Goal: Communication & Community: Participate in discussion

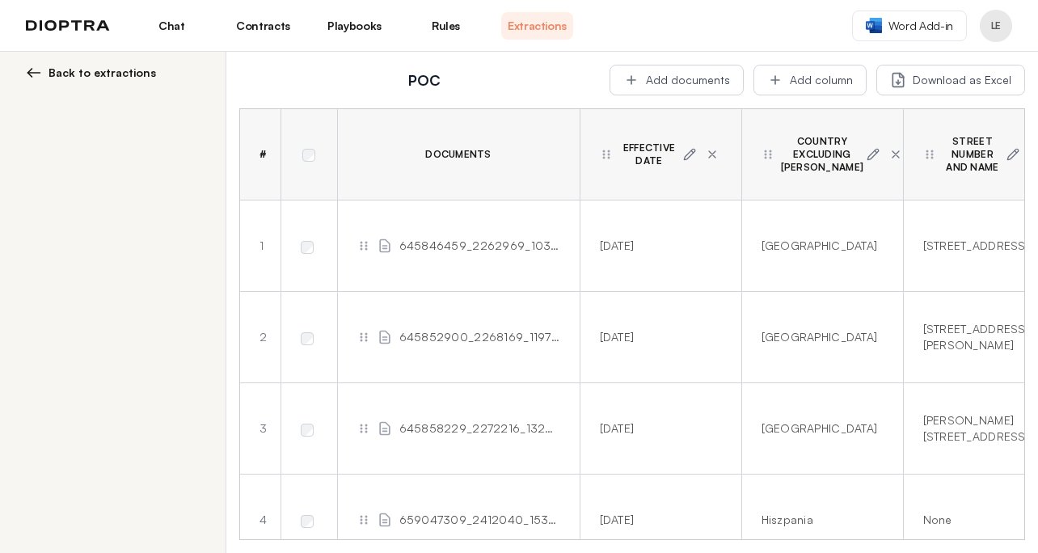
scroll to position [0, 721]
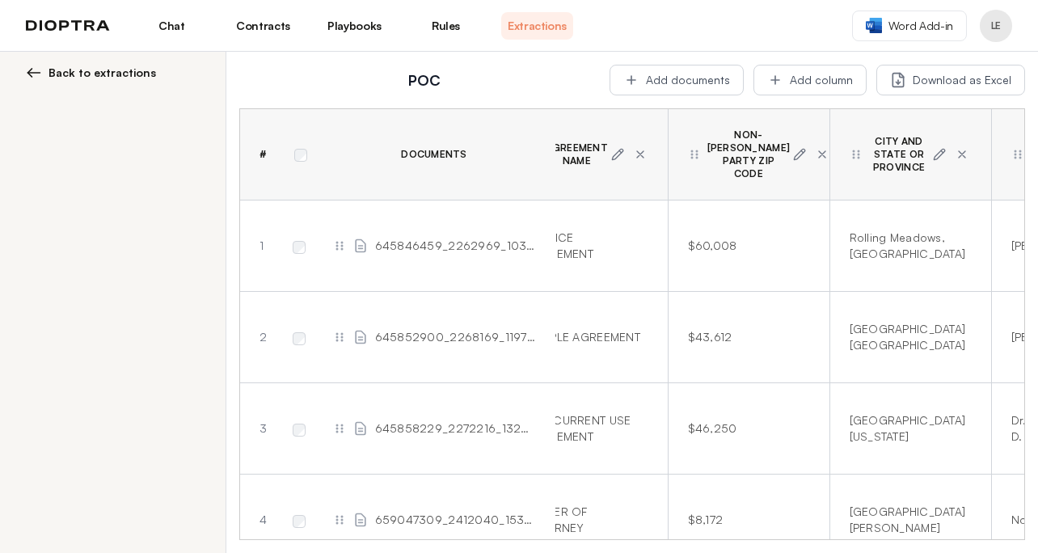
click at [166, 28] on link "Chat" at bounding box center [172, 25] width 72 height 27
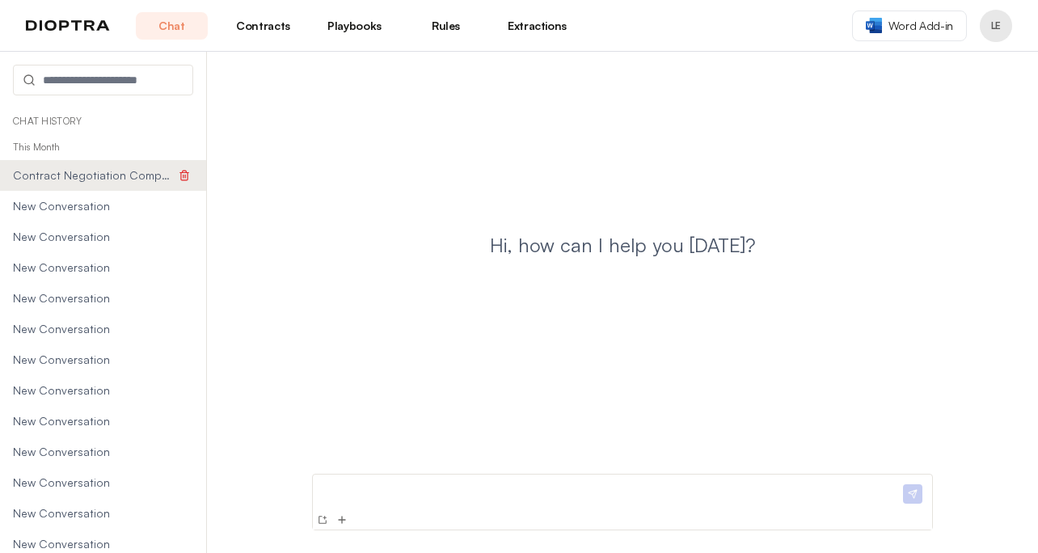
click at [122, 179] on span "Contract Negotiation Comparison Table with Tracked Changes" at bounding box center [94, 175] width 163 height 16
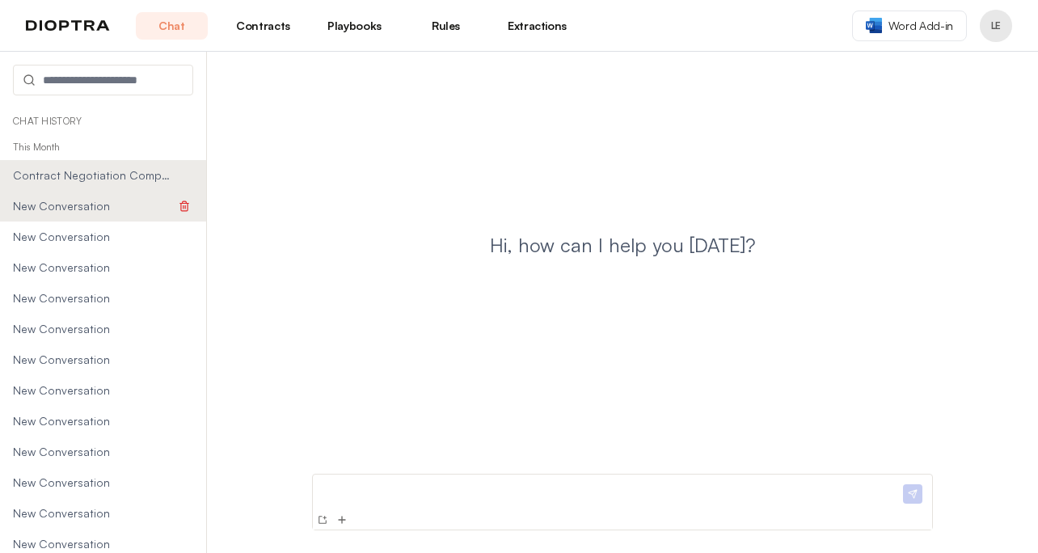
click at [83, 215] on li "New Conversation" at bounding box center [103, 206] width 206 height 31
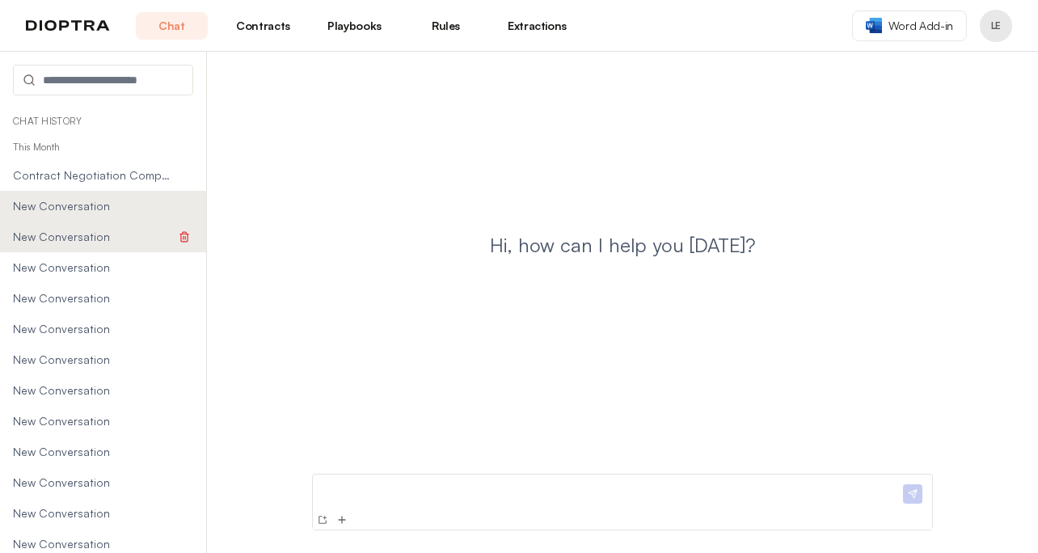
click at [82, 234] on span "New Conversation" at bounding box center [94, 237] width 163 height 16
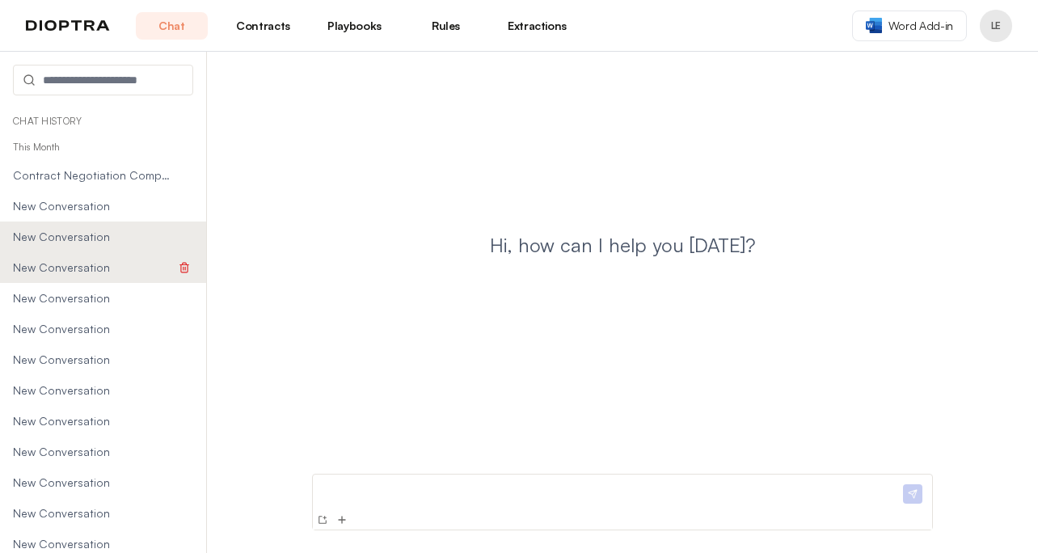
click at [82, 268] on span "New Conversation" at bounding box center [94, 268] width 163 height 16
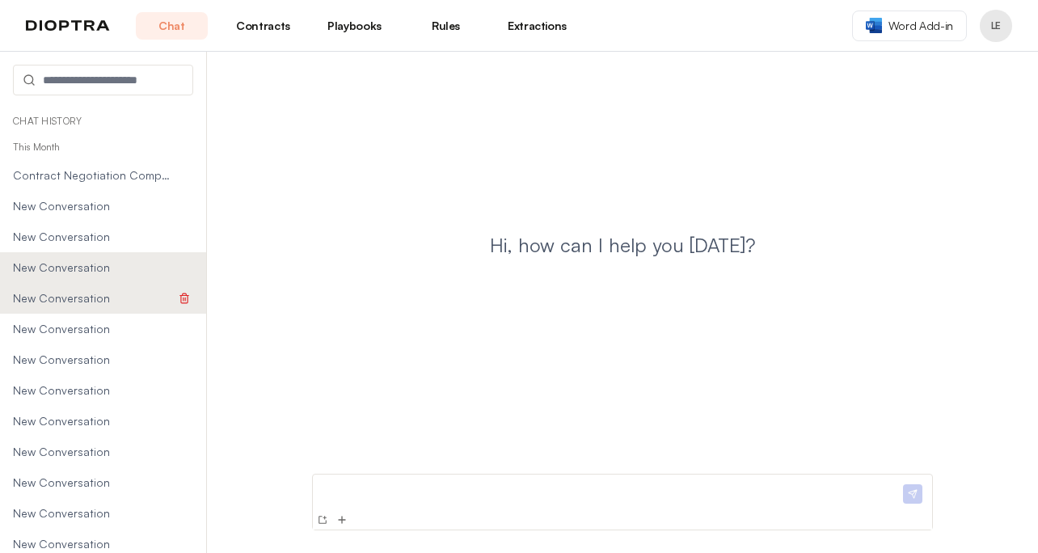
click at [82, 293] on span "New Conversation" at bounding box center [94, 298] width 163 height 16
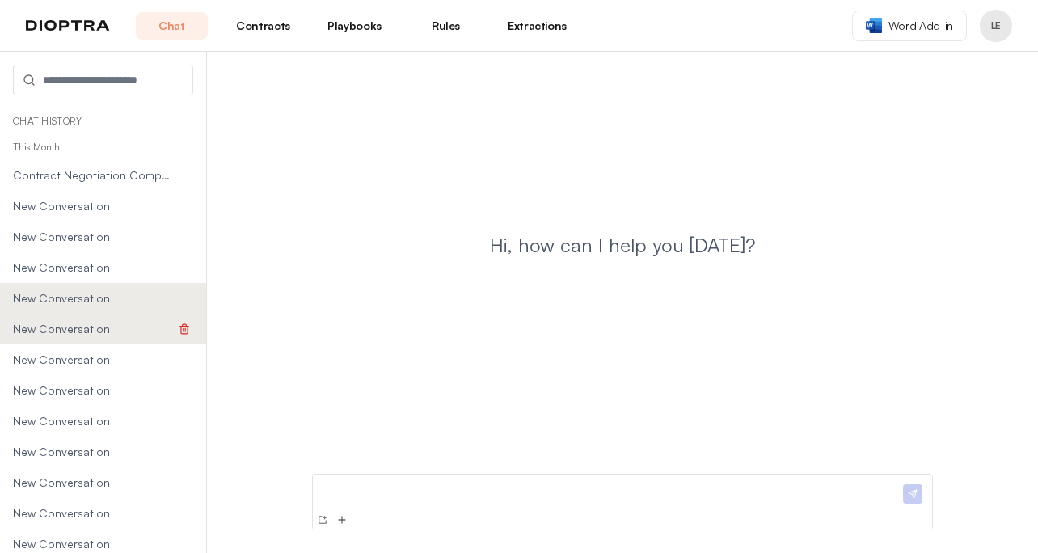
click at [80, 324] on span "New Conversation" at bounding box center [94, 329] width 163 height 16
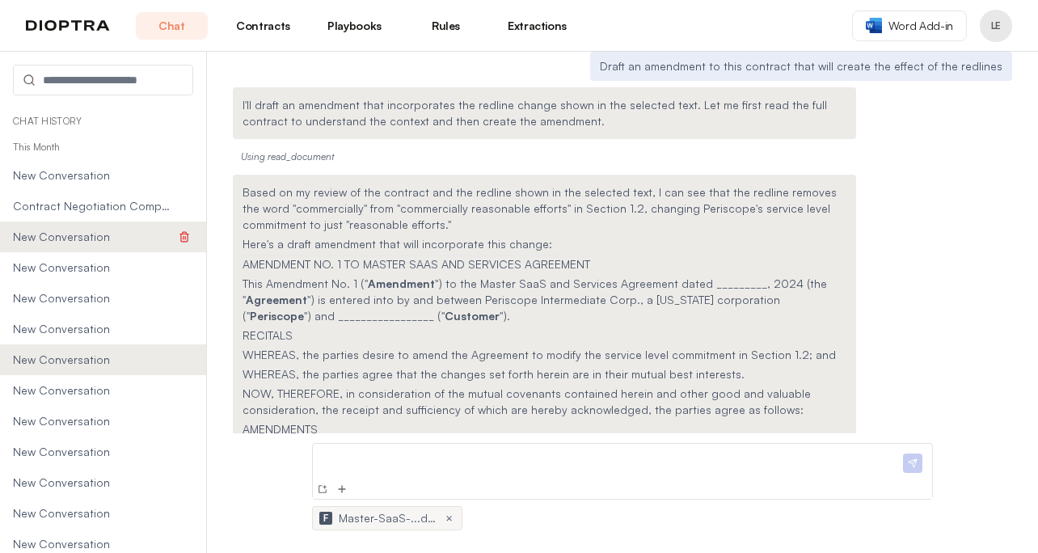
click at [123, 243] on span "New Conversation" at bounding box center [94, 237] width 163 height 16
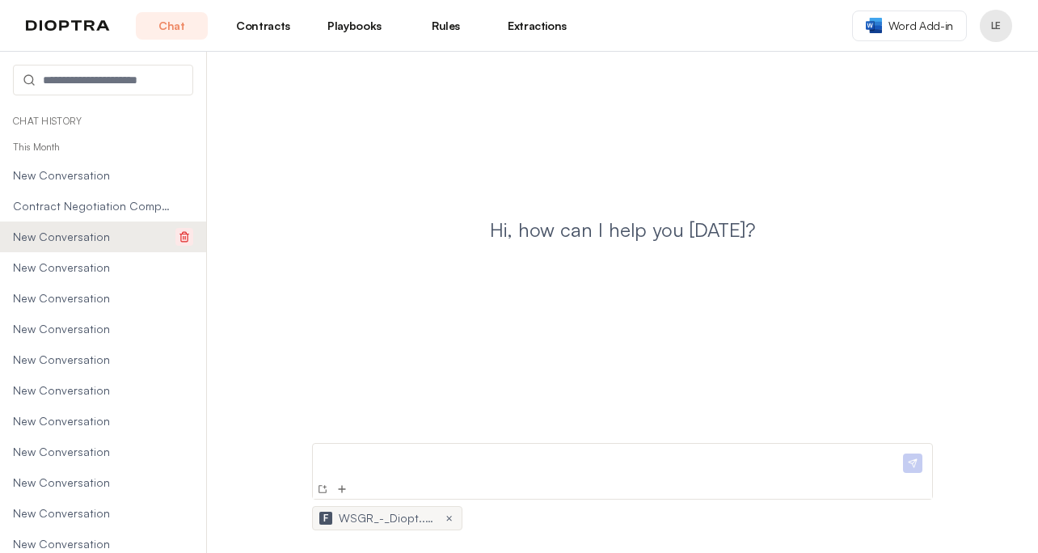
click at [187, 233] on icon at bounding box center [184, 236] width 11 height 11
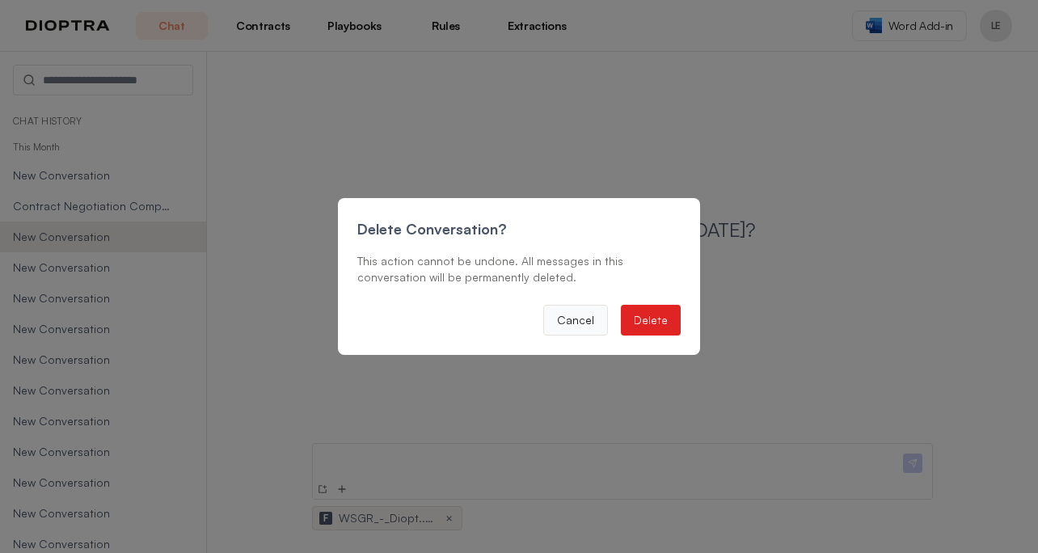
click at [602, 319] on button "Cancel" at bounding box center [575, 320] width 65 height 31
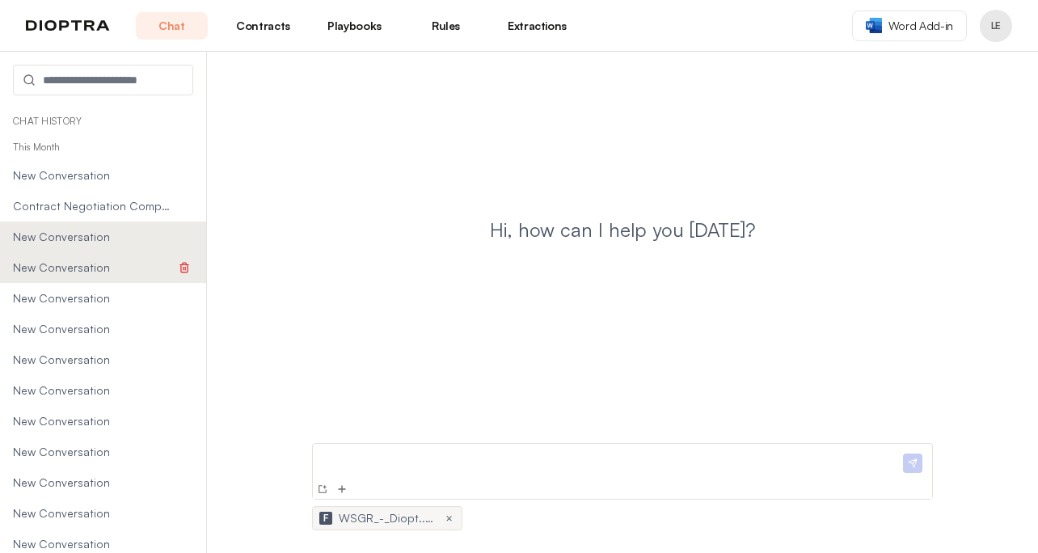
click at [130, 260] on span "New Conversation" at bounding box center [94, 268] width 163 height 16
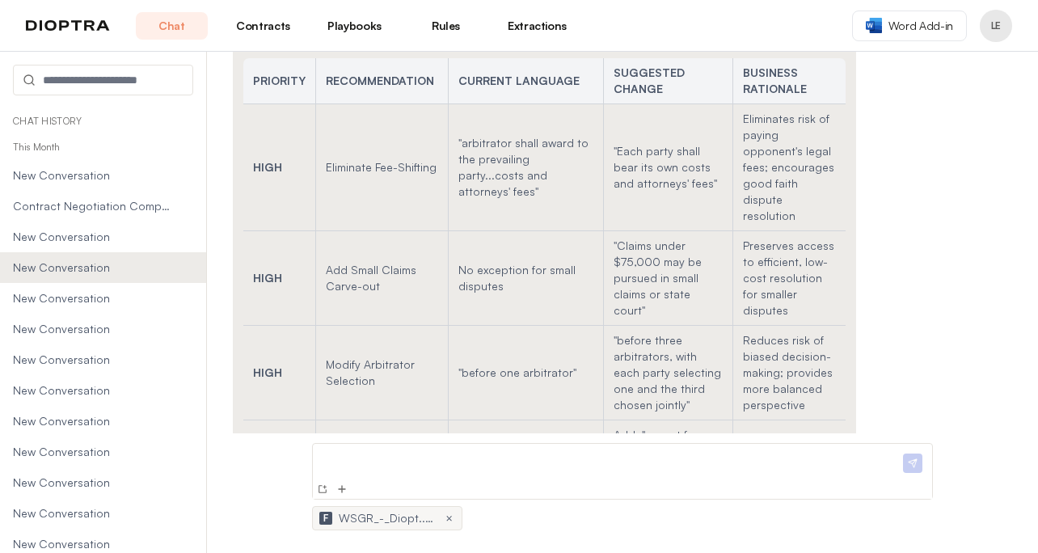
scroll to position [4189, 0]
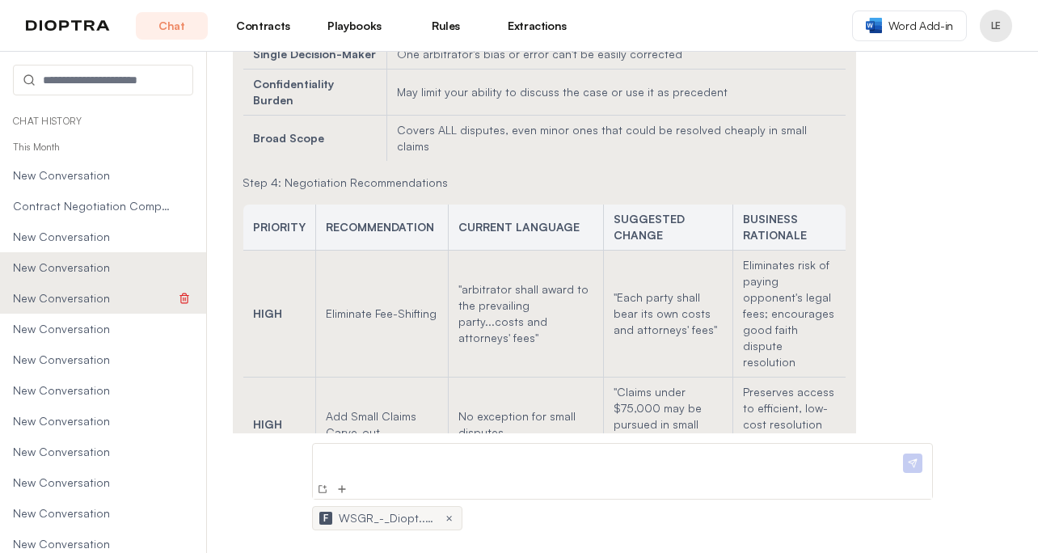
click at [78, 301] on span "New Conversation" at bounding box center [94, 298] width 163 height 16
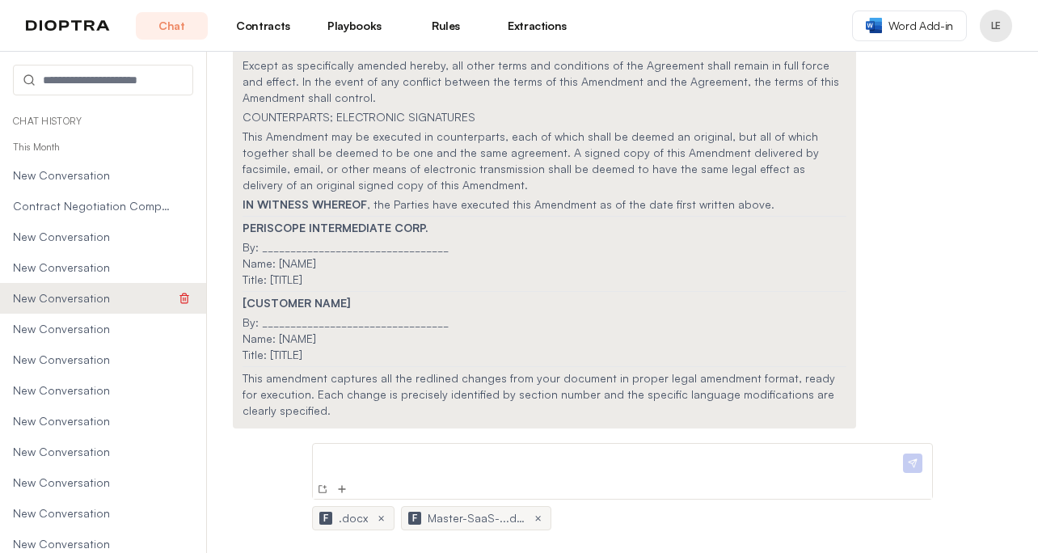
scroll to position [1433, 0]
click at [63, 332] on span "New Conversation" at bounding box center [94, 329] width 163 height 16
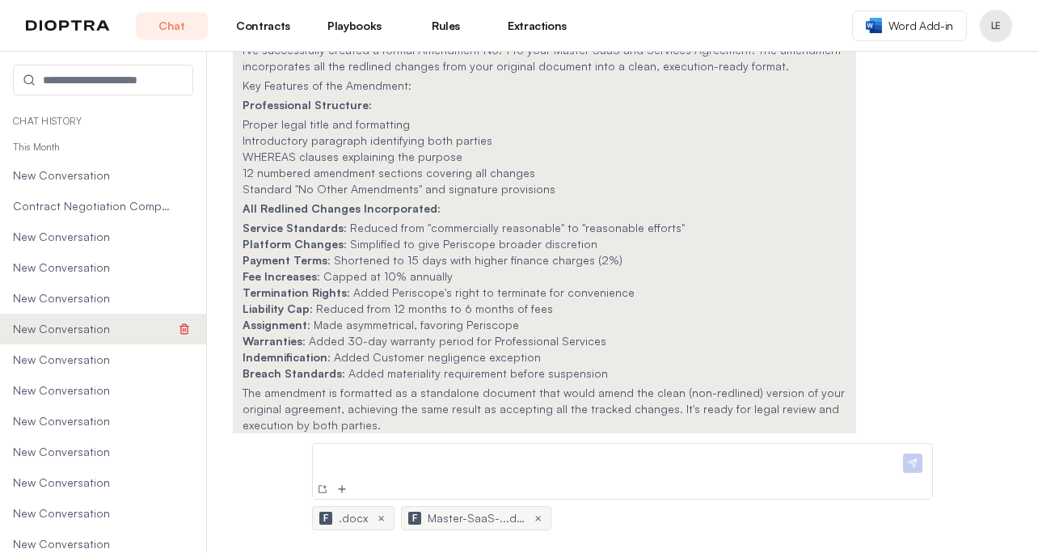
scroll to position [631, 0]
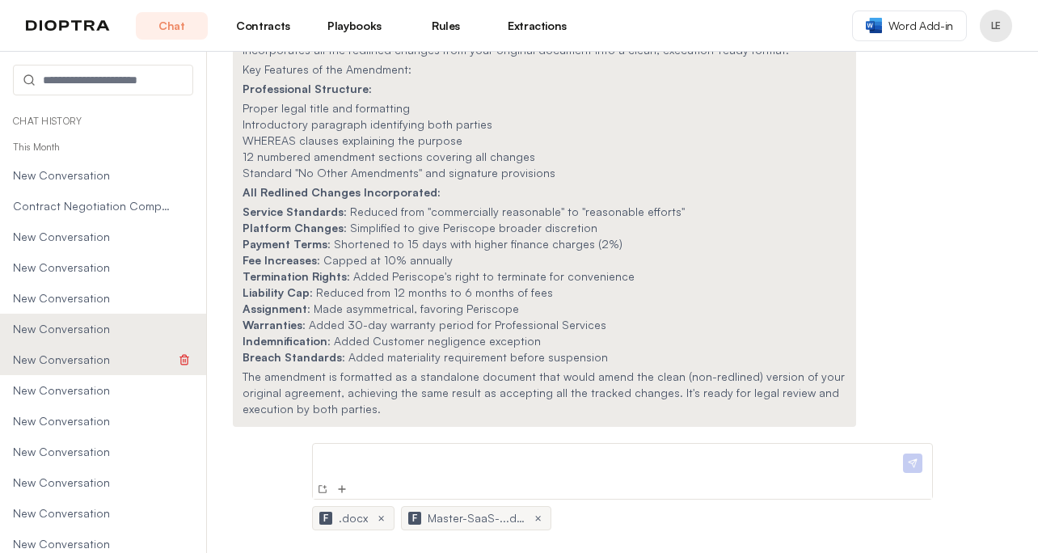
click at [59, 357] on span "New Conversation" at bounding box center [94, 360] width 163 height 16
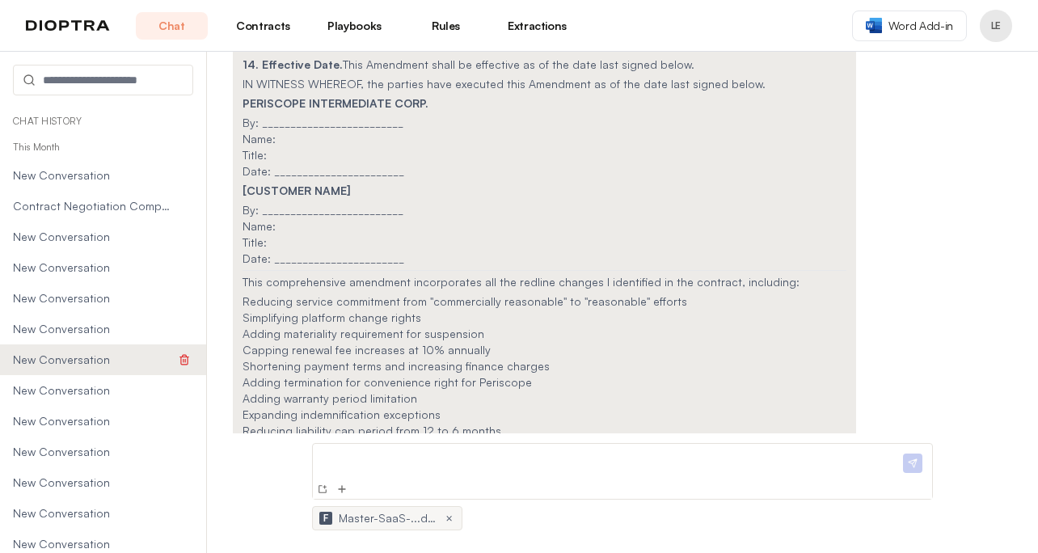
scroll to position [2103, 0]
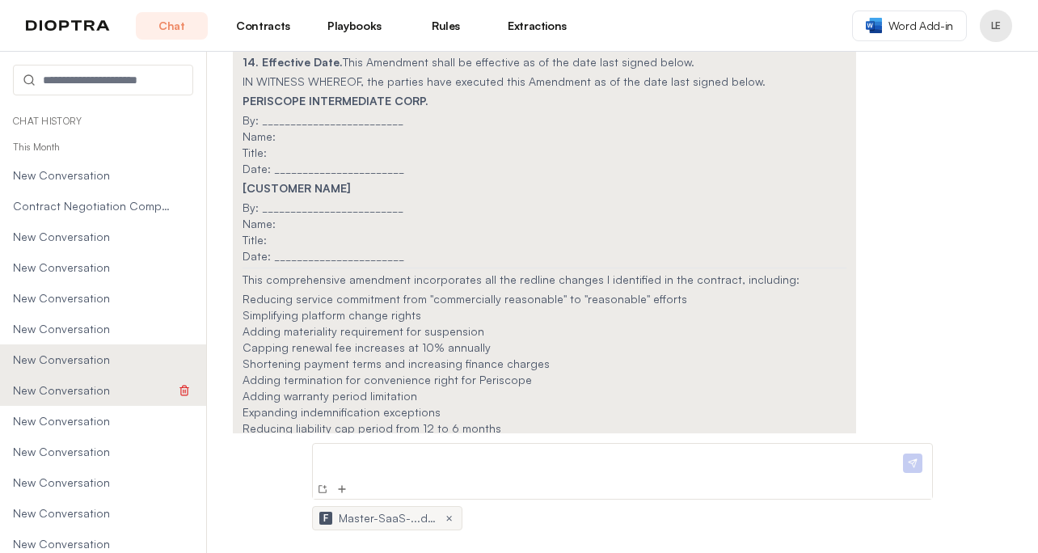
click at [54, 384] on span "New Conversation" at bounding box center [94, 391] width 163 height 16
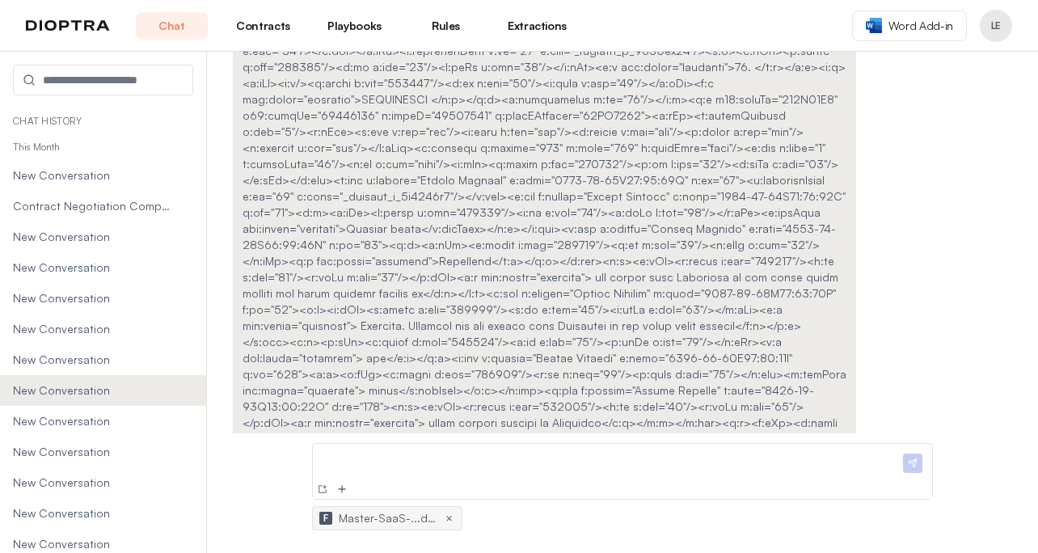
scroll to position [68272, 0]
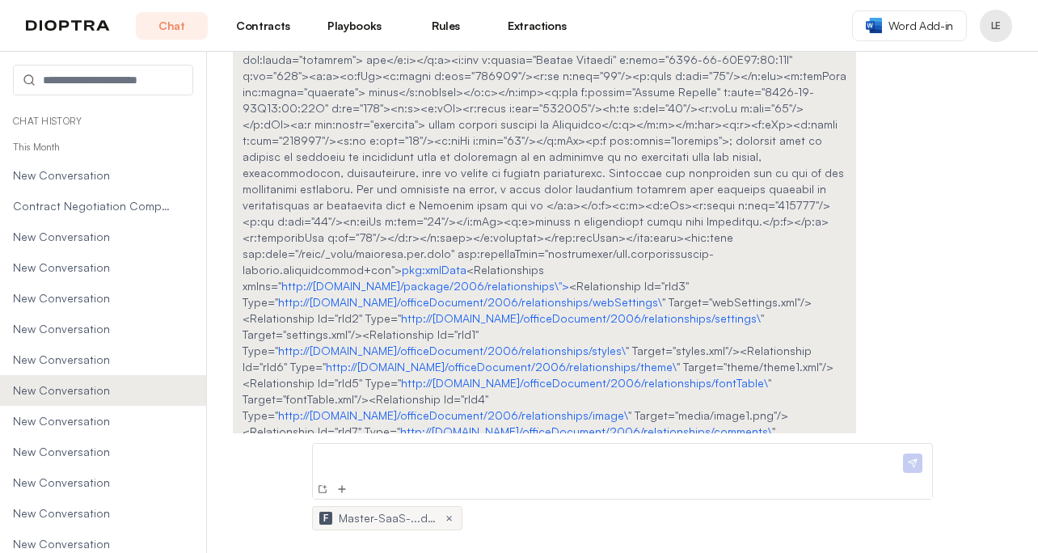
click at [997, 32] on button "Profile menu" at bounding box center [996, 26] width 32 height 32
click at [911, 58] on button "Profile" at bounding box center [935, 67] width 154 height 29
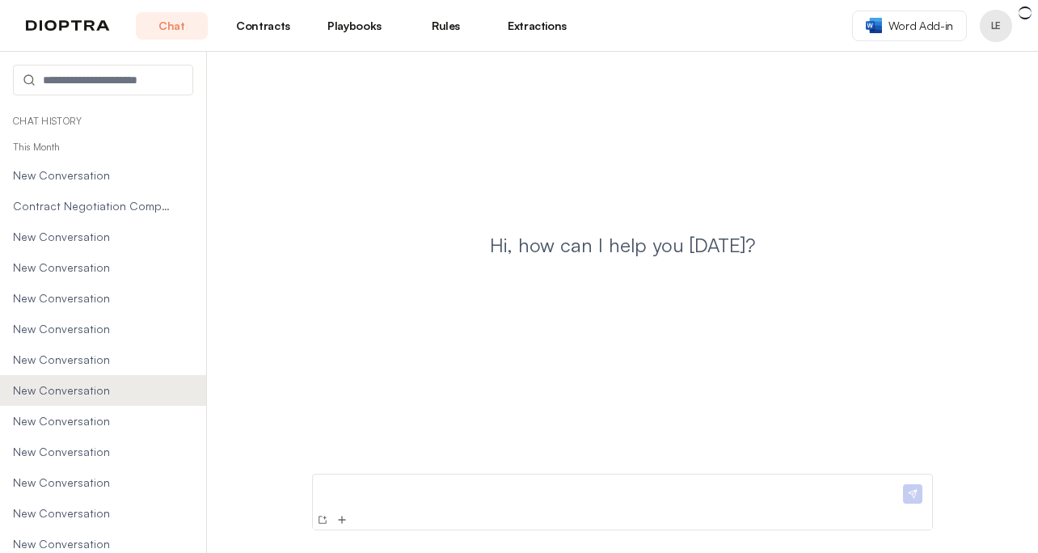
click at [178, 27] on link "Chat" at bounding box center [172, 25] width 72 height 27
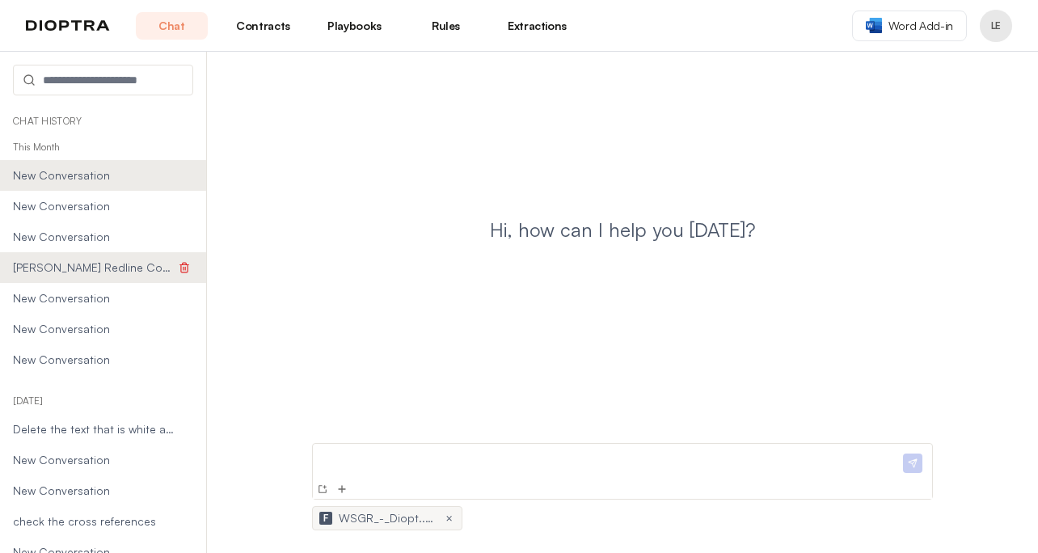
click at [91, 264] on span "Kraft Heinz Redline Comparison and Playbook Guidelines" at bounding box center [94, 268] width 163 height 16
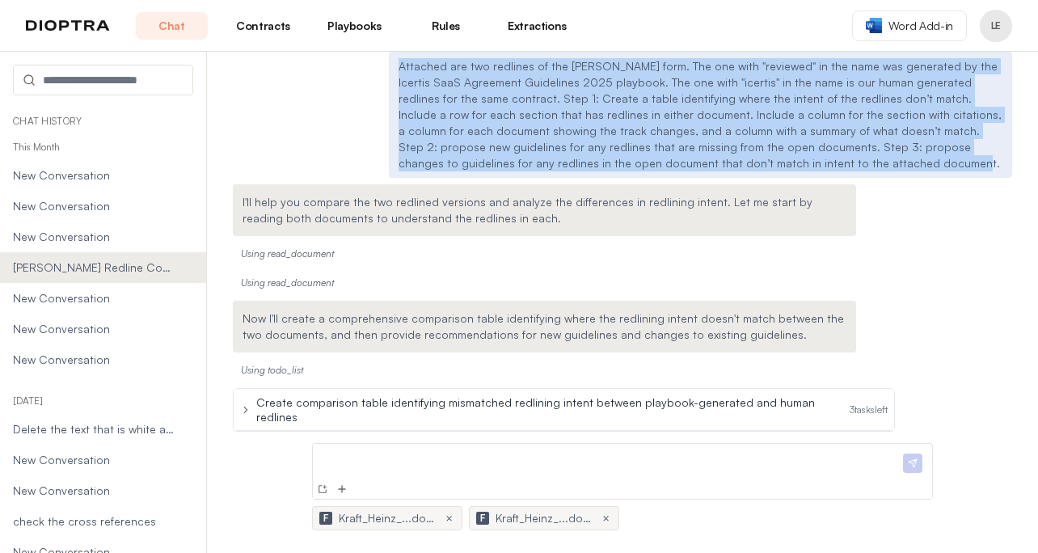
drag, startPoint x: 644, startPoint y: 166, endPoint x: 401, endPoint y: 70, distance: 261.0
click at [401, 70] on p "Attached are two redlines of the Kraft Heinz form. The one with "reviewed" in t…" at bounding box center [701, 114] width 604 height 113
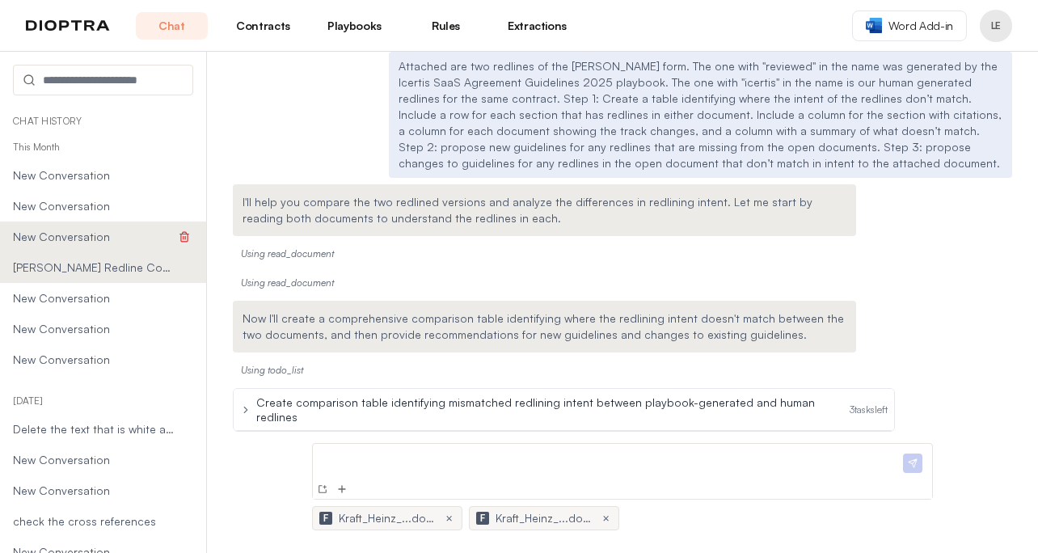
click at [97, 239] on span "New Conversation" at bounding box center [94, 237] width 163 height 16
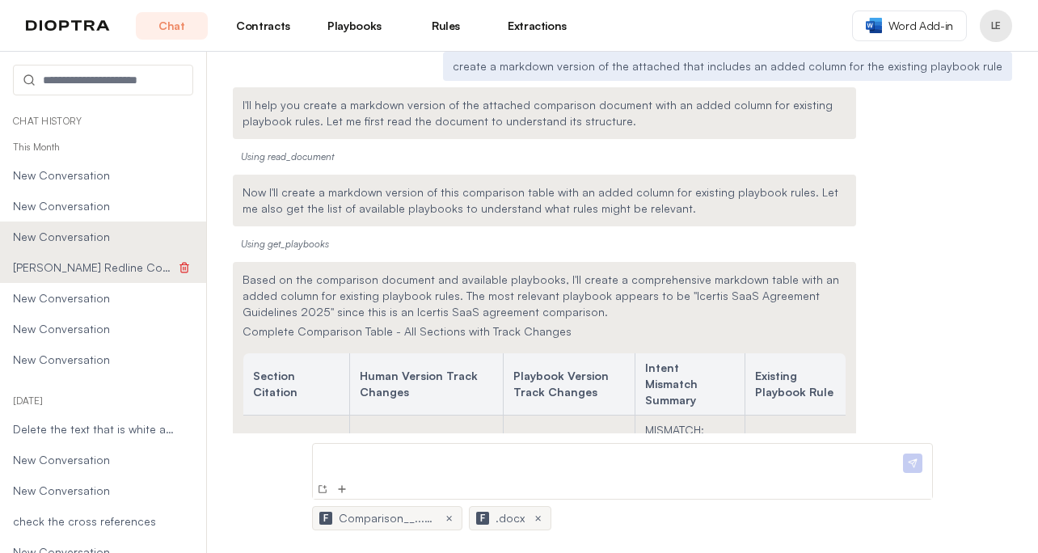
click at [104, 267] on span "Kraft Heinz Redline Comparison and Playbook Guidelines" at bounding box center [94, 268] width 163 height 16
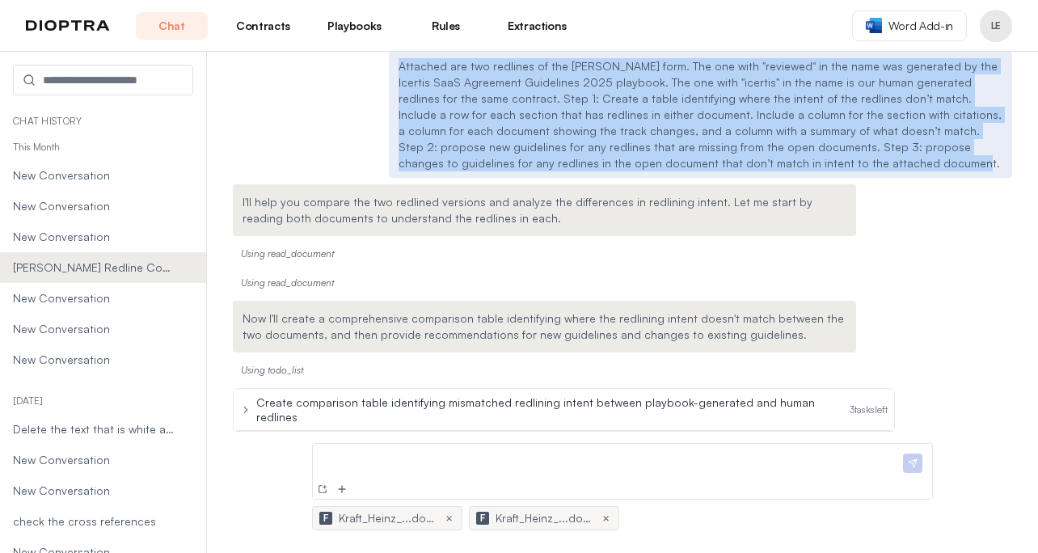
drag, startPoint x: 645, startPoint y: 165, endPoint x: 396, endPoint y: 64, distance: 268.1
click at [396, 64] on div "Attached are two redlines of the Kraft Heinz form. The one with "reviewed" in t…" at bounding box center [701, 115] width 624 height 126
copy p "Attached are two redlines of the Kraft Heinz form. The one with "reviewed" in t…"
